Goal: Information Seeking & Learning: Learn about a topic

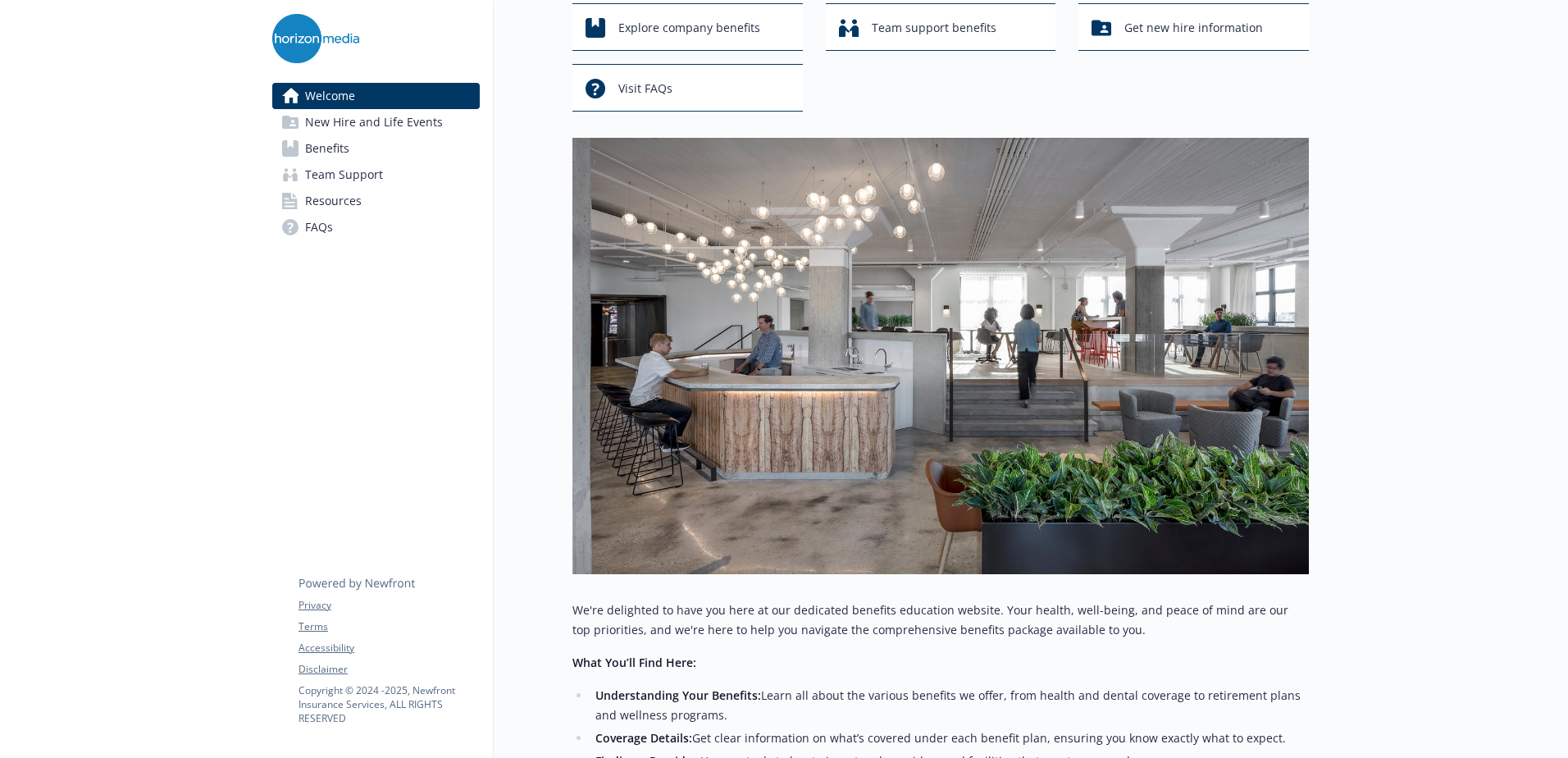
scroll to position [45, 0]
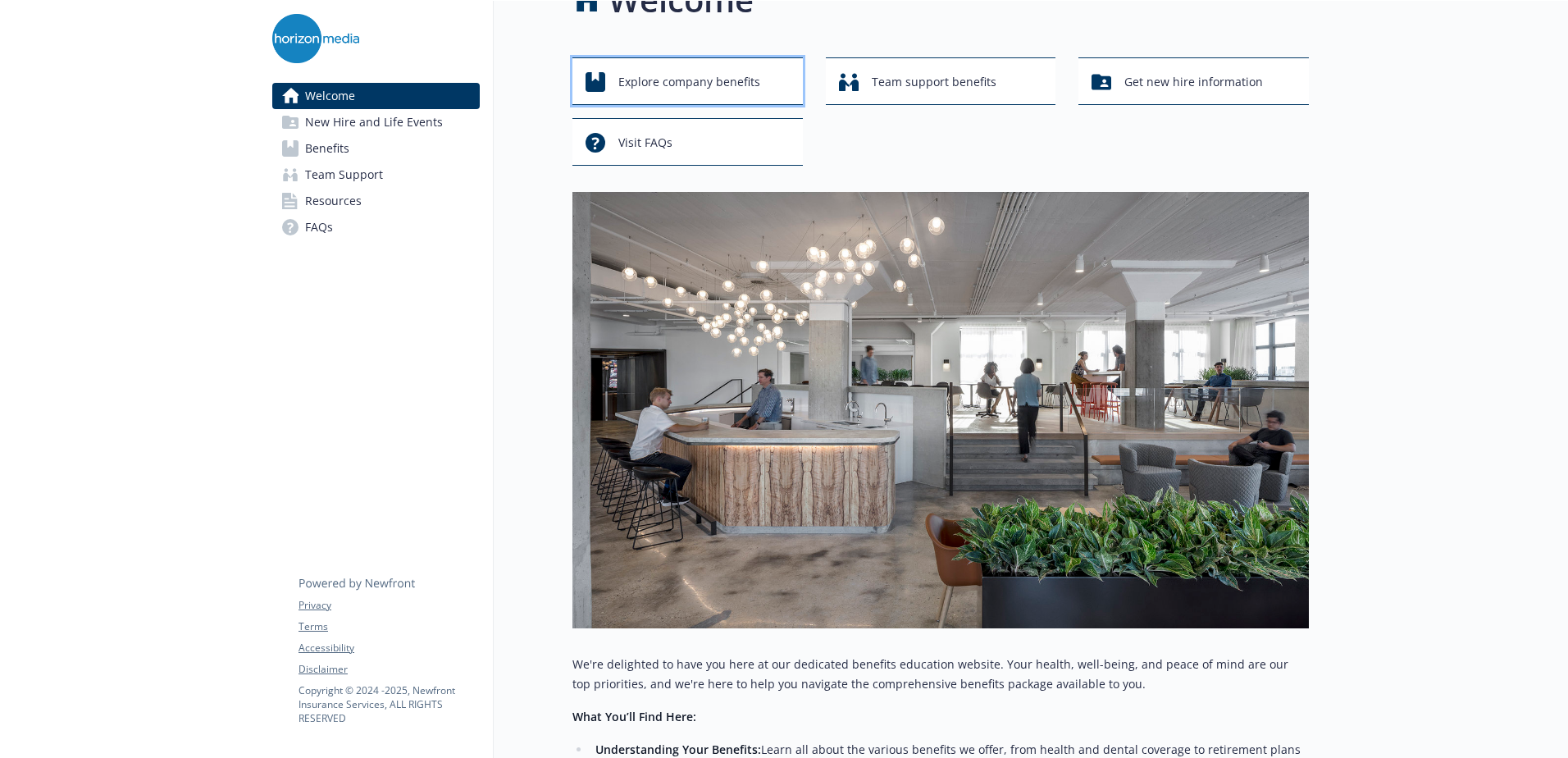
click at [672, 70] on span "Explore company benefits" at bounding box center [689, 82] width 142 height 31
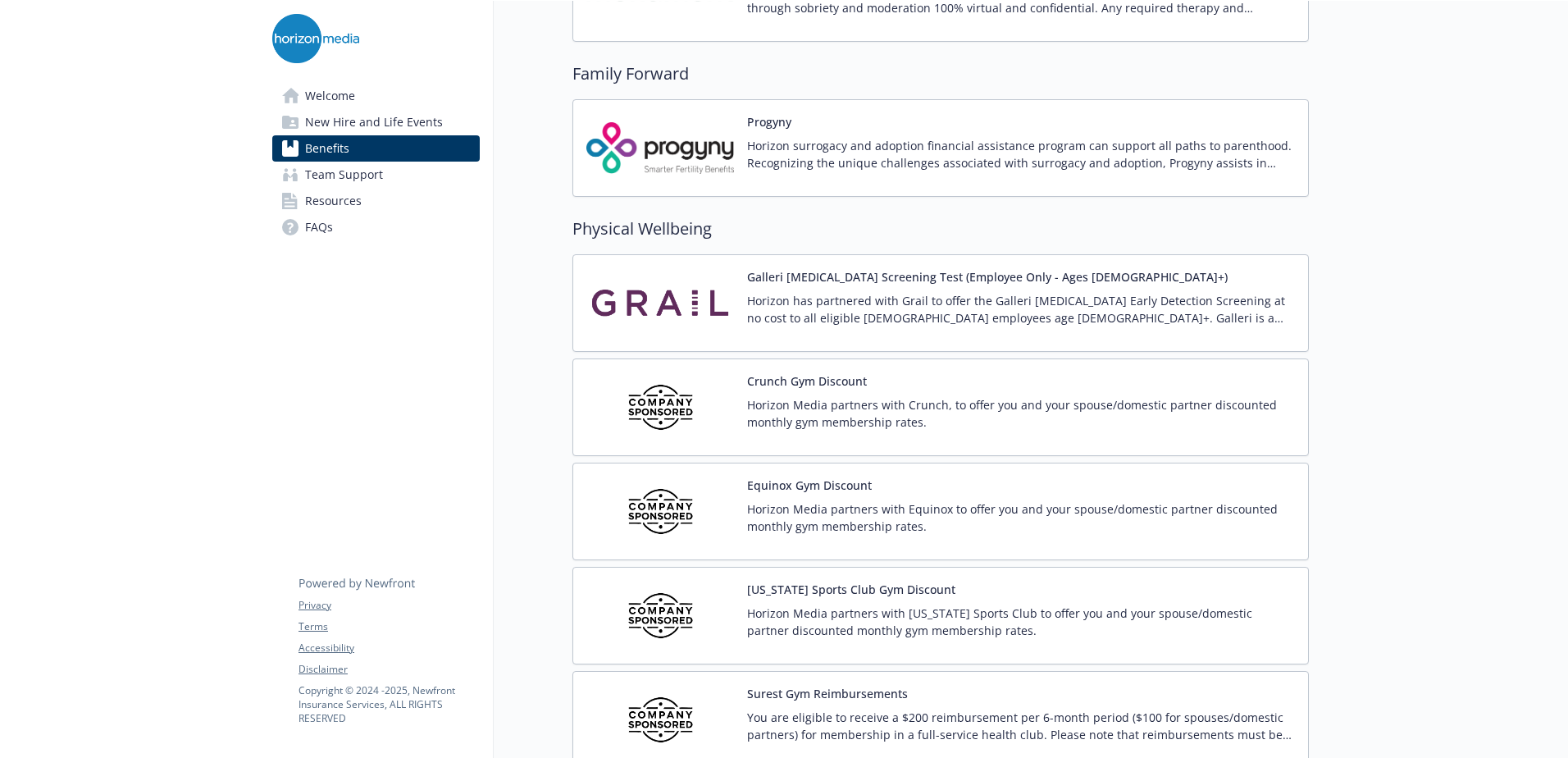
scroll to position [3407, 0]
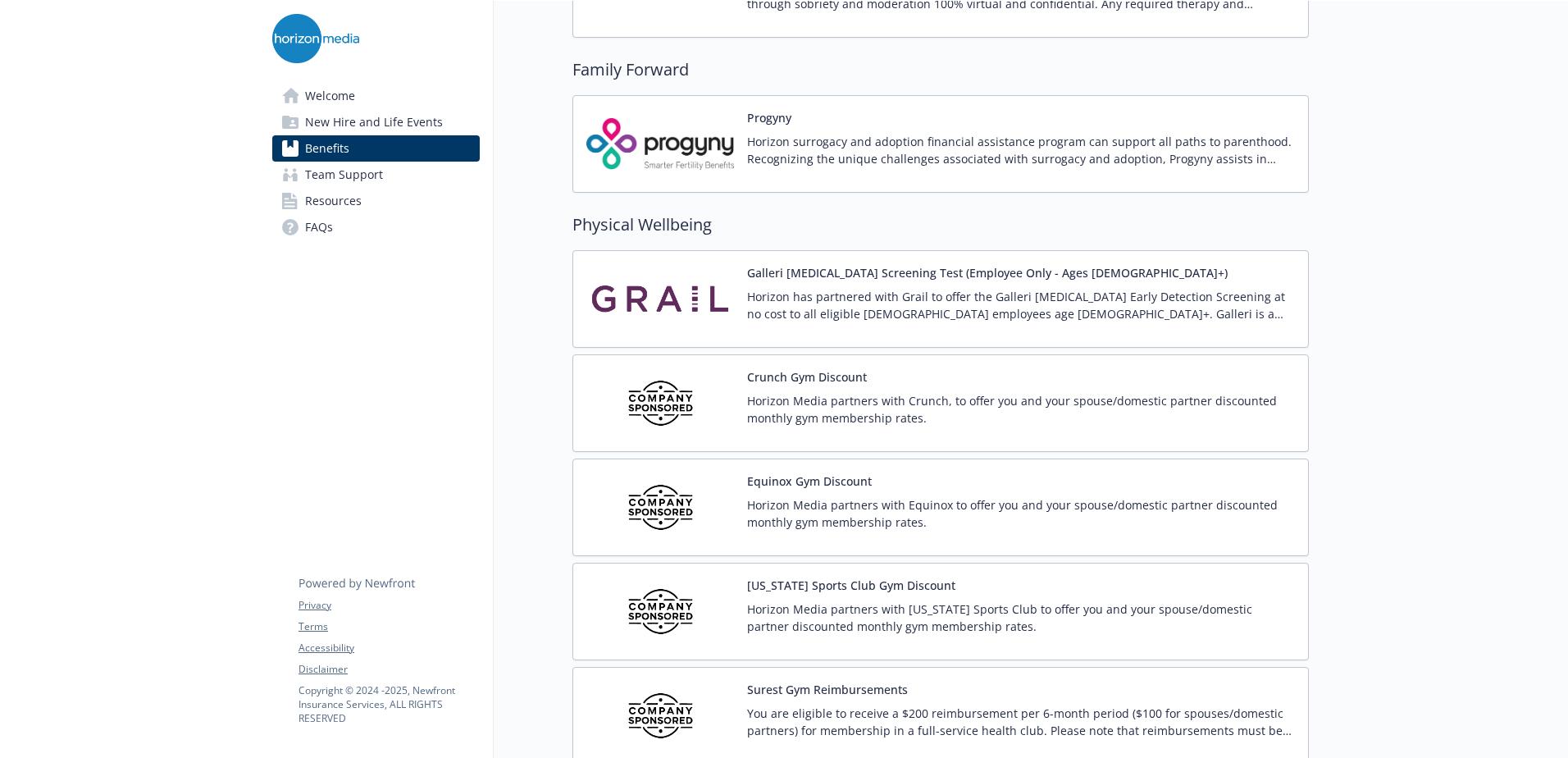
click at [759, 295] on p "Horizon has partnered with Grail to offer the Galleri [MEDICAL_DATA] Early Dete…" at bounding box center [1021, 305] width 548 height 35
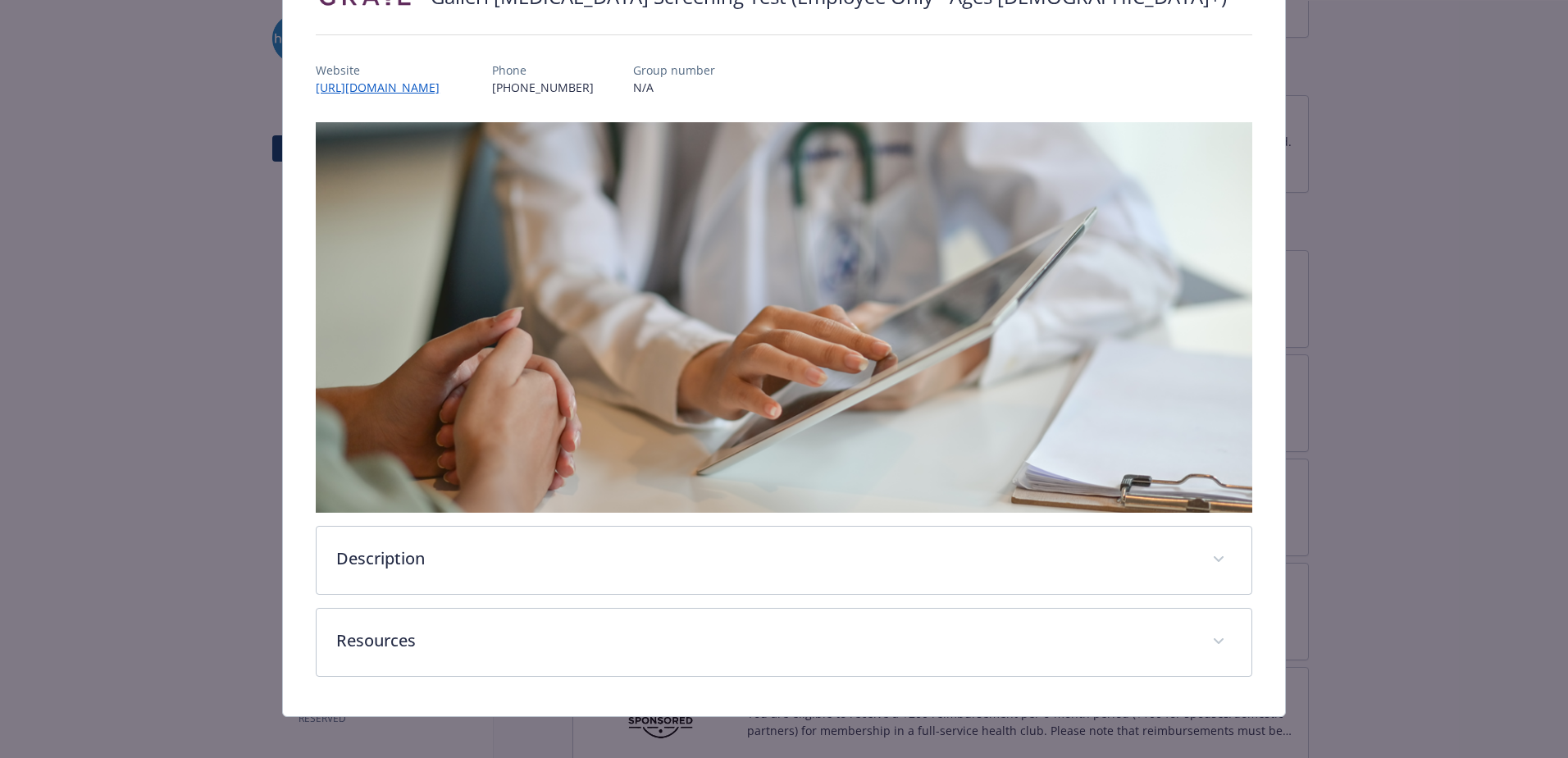
scroll to position [177, 0]
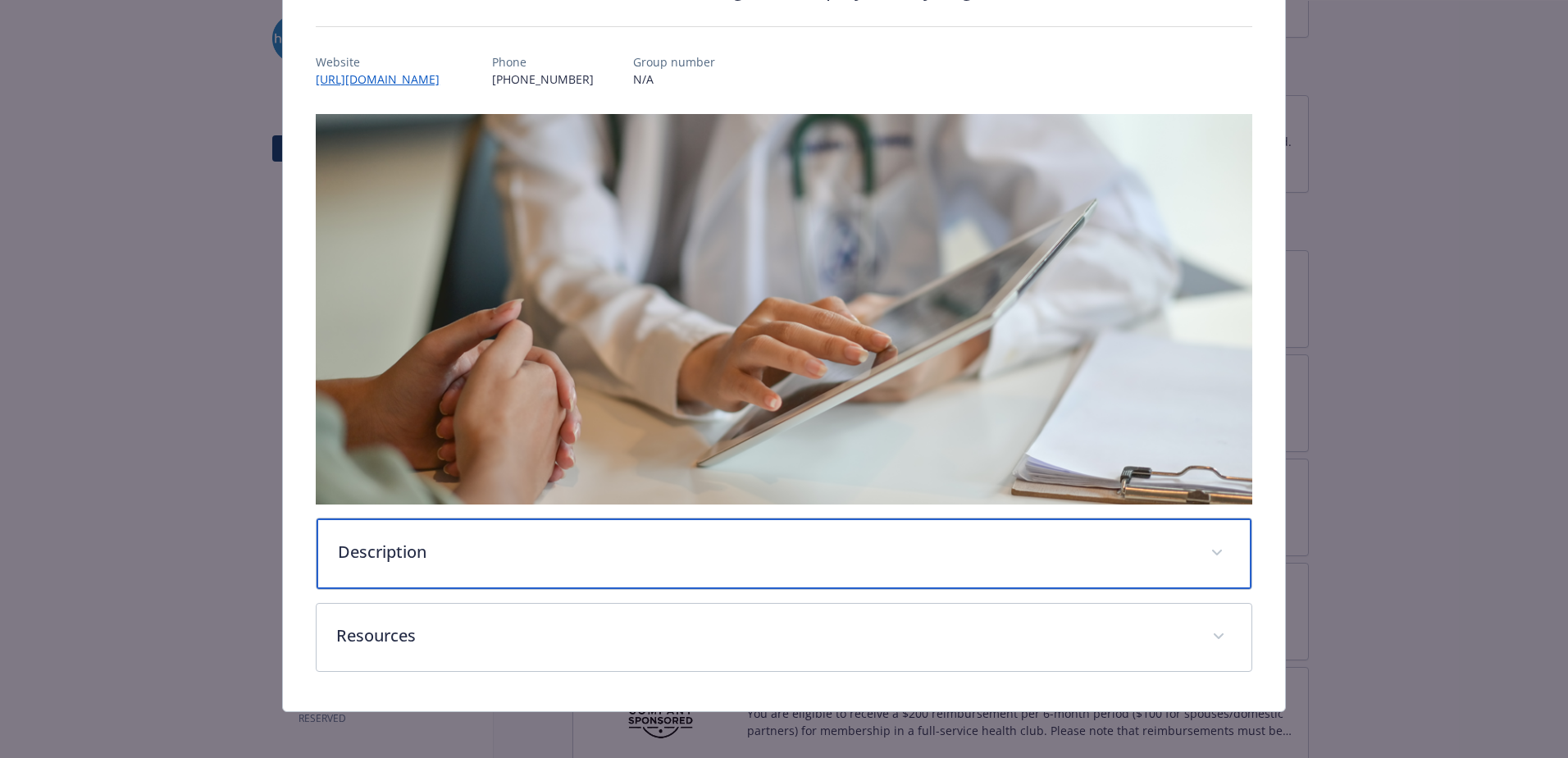
click at [390, 543] on p "Description" at bounding box center [765, 552] width 853 height 25
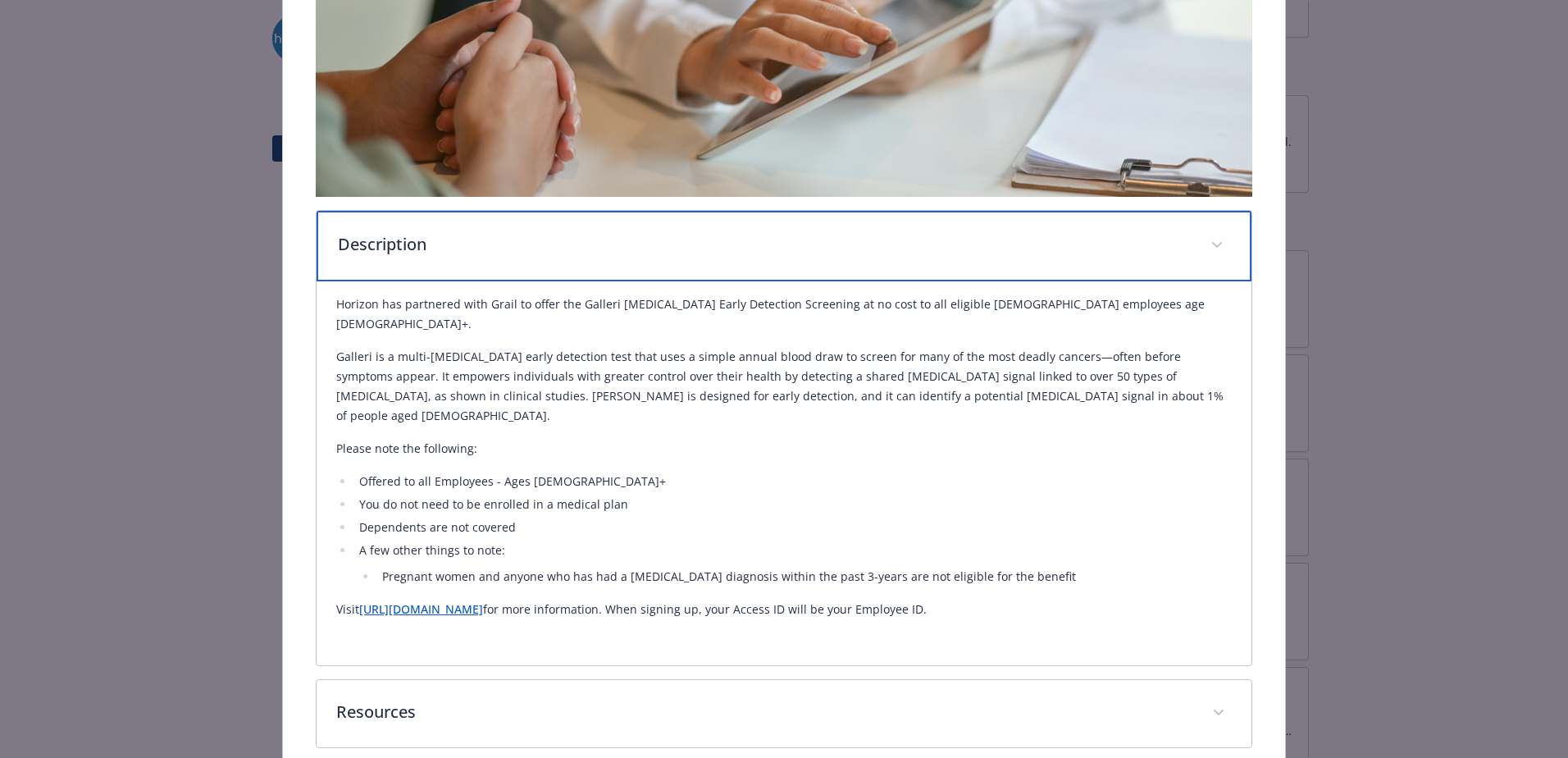
scroll to position [525, 0]
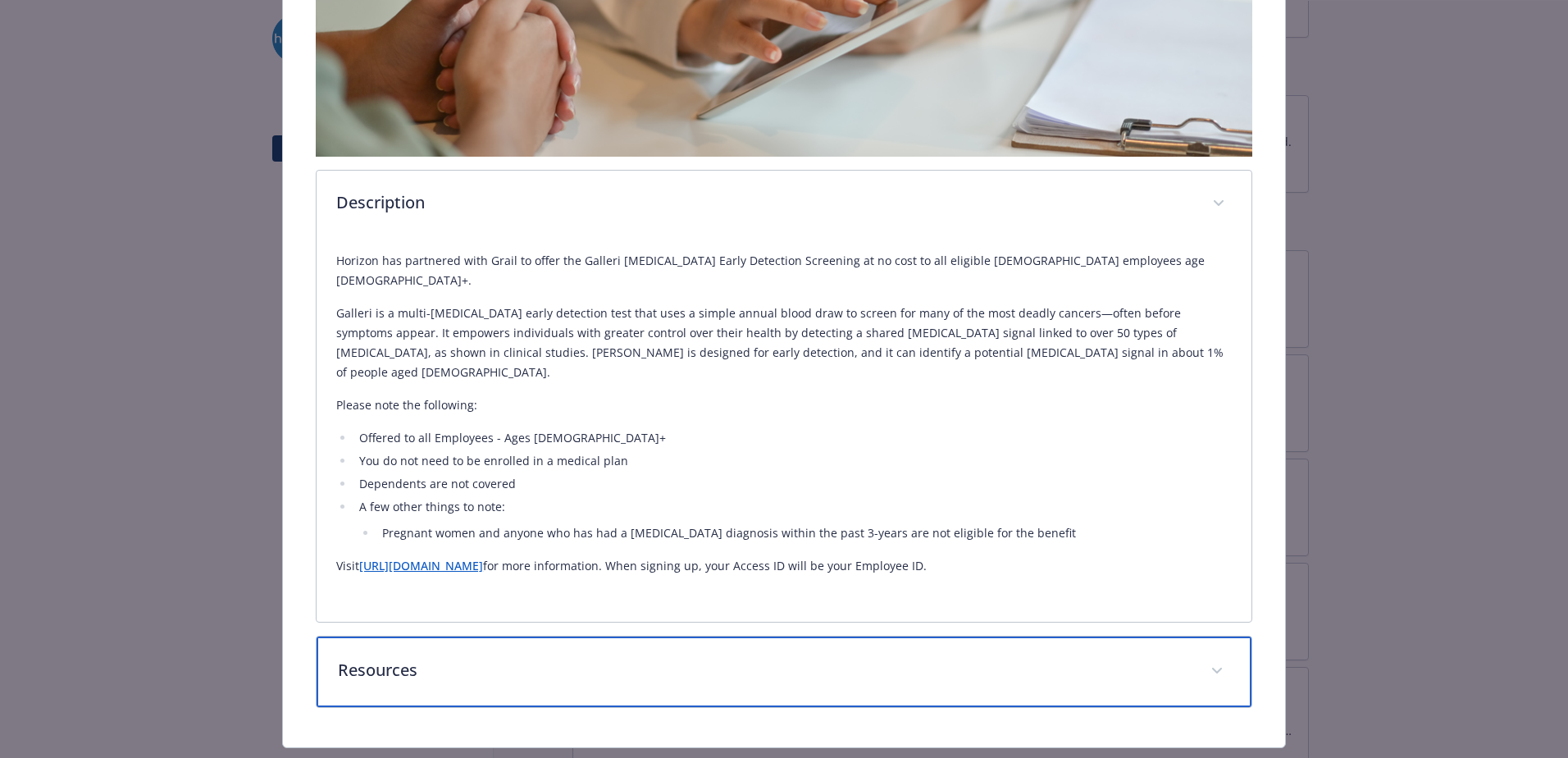
click at [385, 658] on p "Resources" at bounding box center [765, 670] width 853 height 25
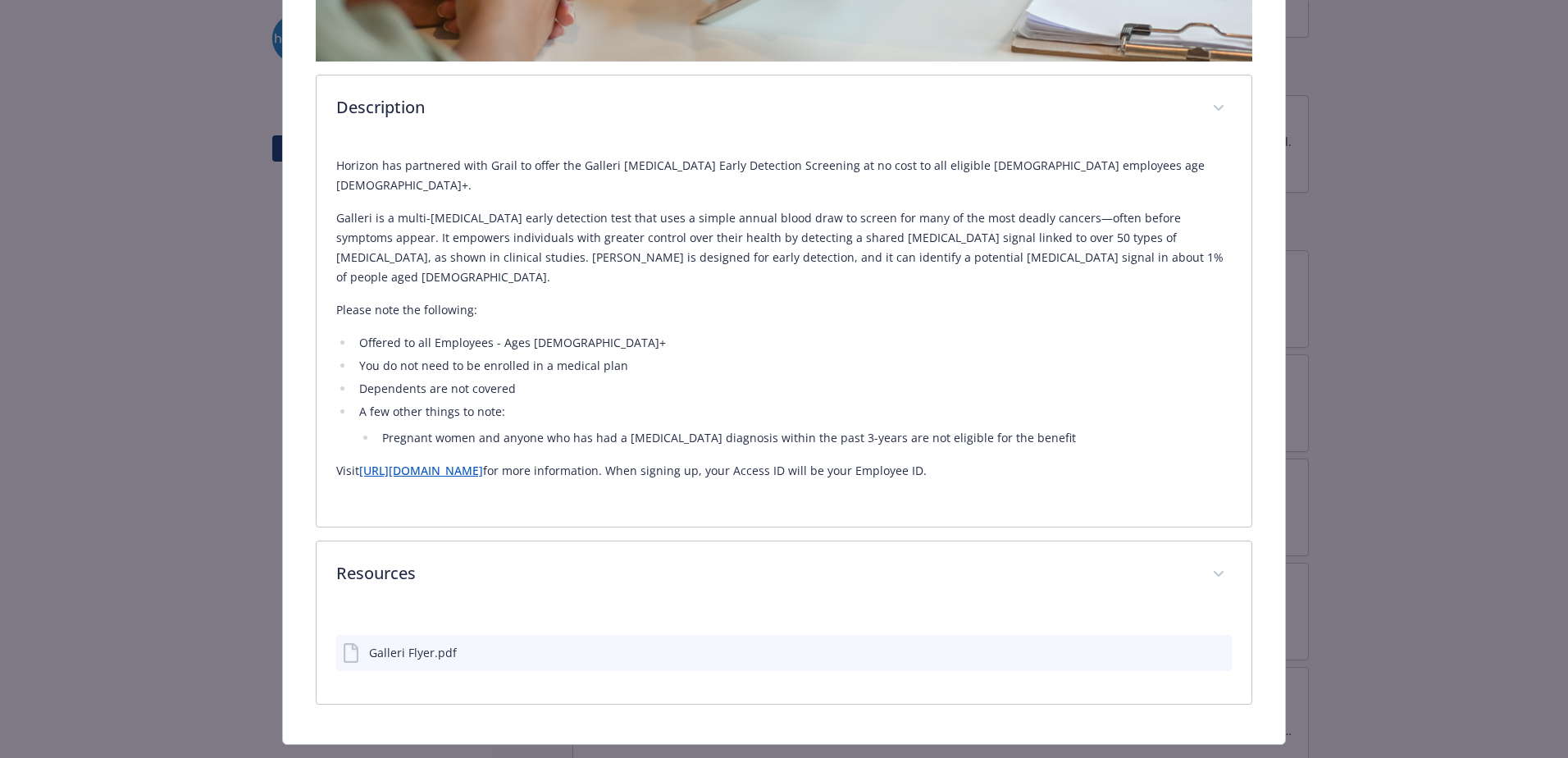
scroll to position [617, 0]
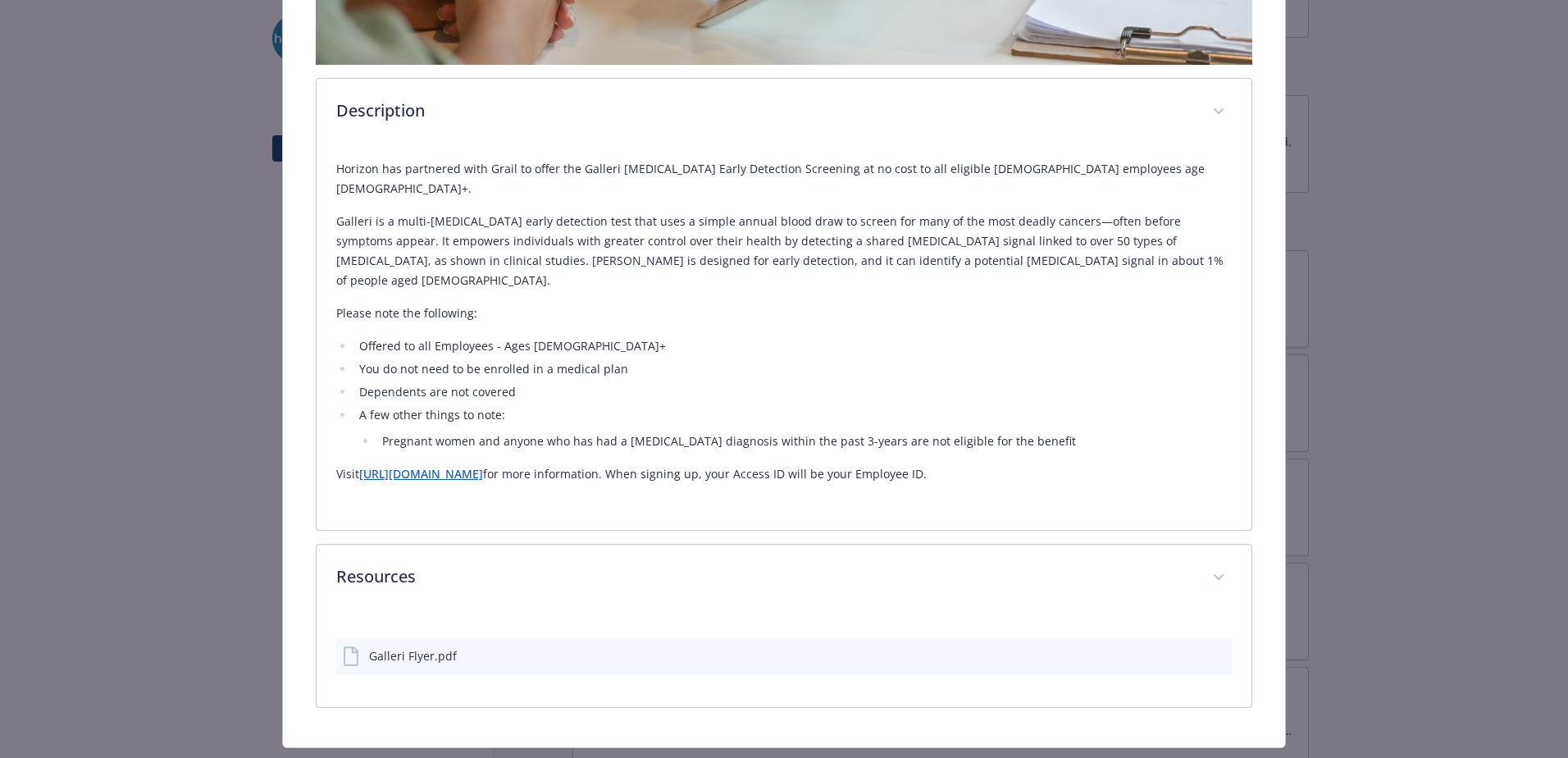
click at [389, 647] on div "Galleri Flyer.pdf" at bounding box center [412, 655] width 88 height 17
click at [1182, 648] on icon "download file" at bounding box center [1188, 653] width 13 height 13
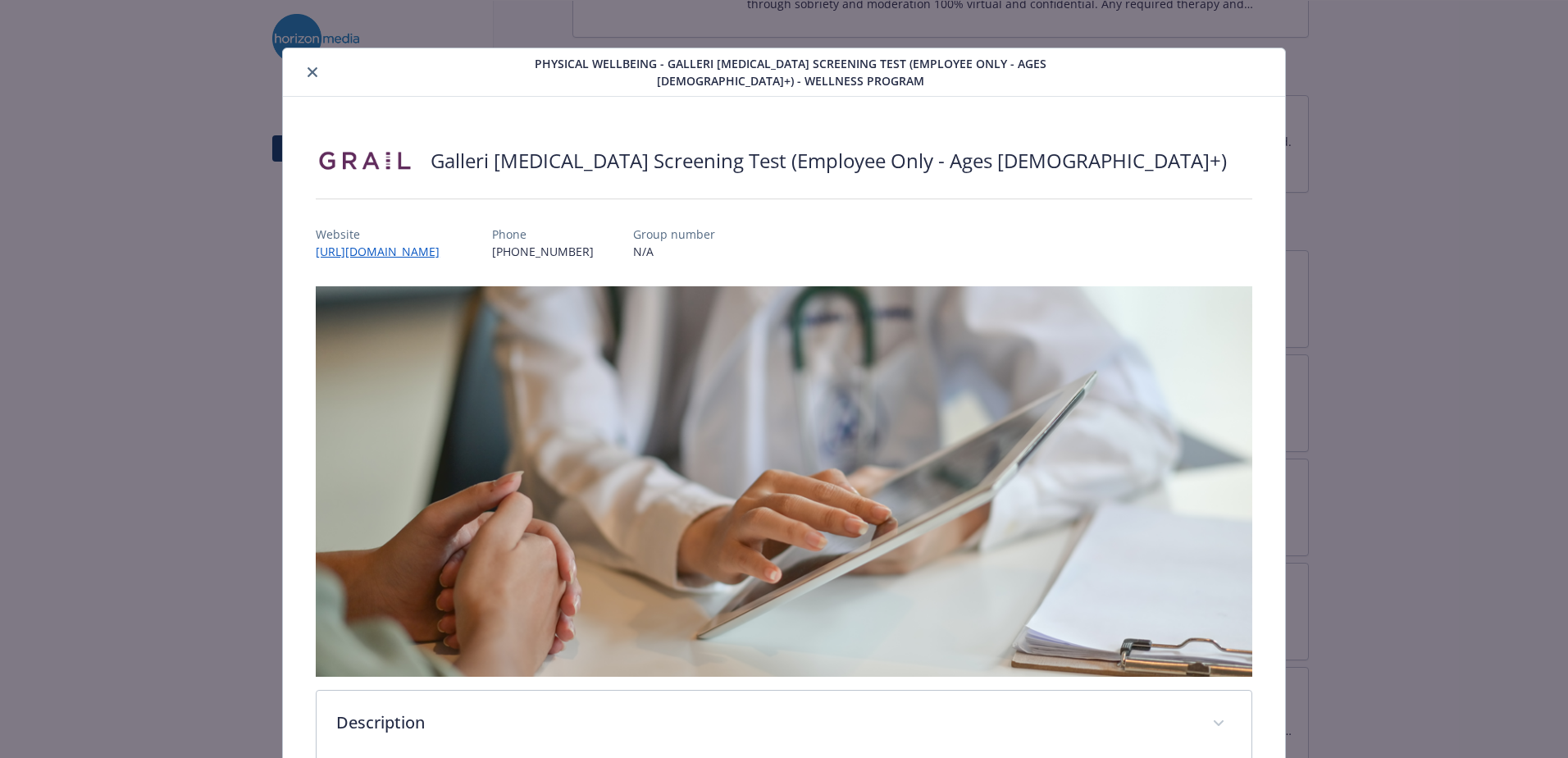
scroll to position [0, 0]
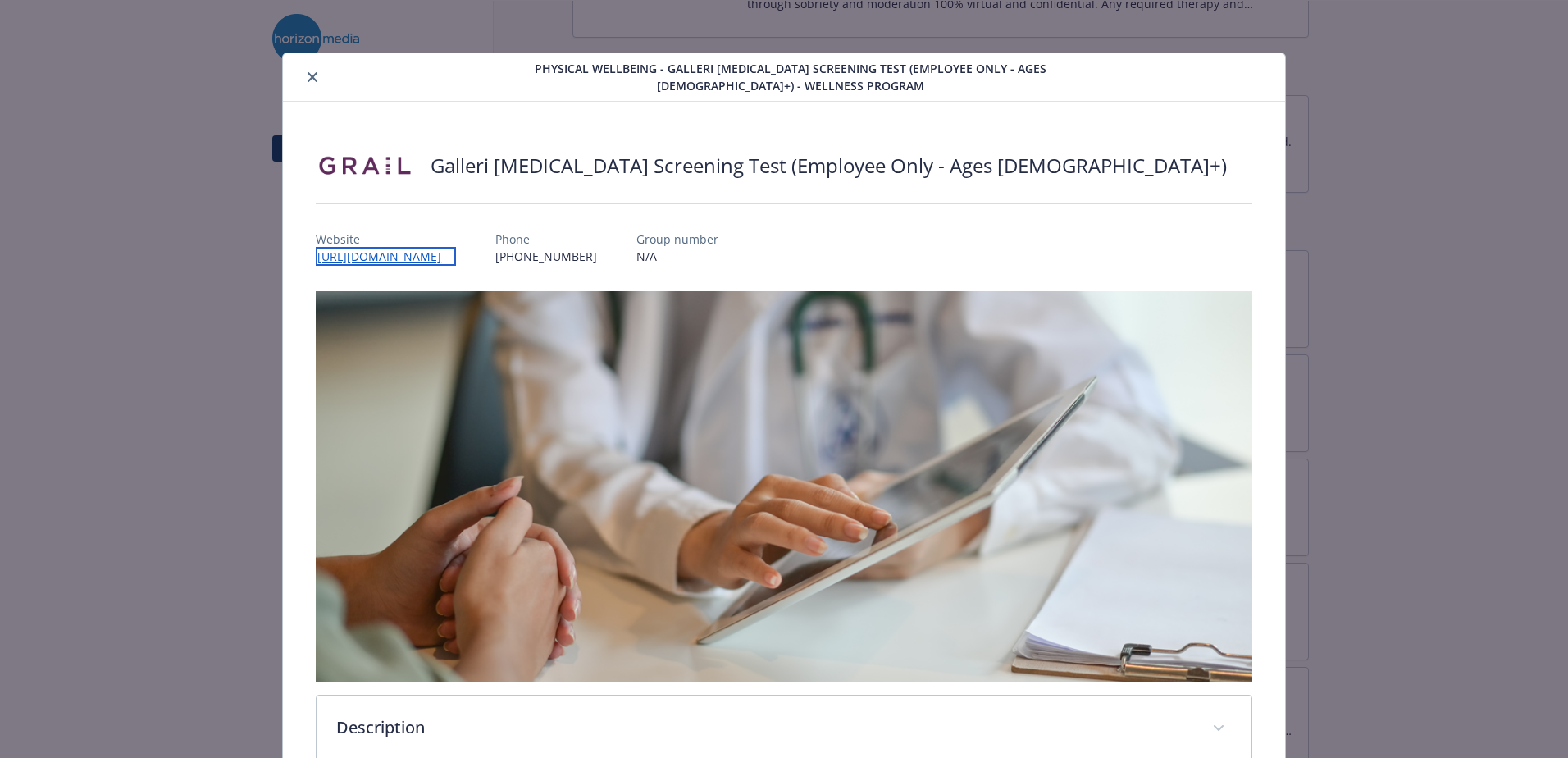
click at [405, 256] on link "[URL][DOMAIN_NAME]" at bounding box center [386, 256] width 140 height 19
